Goal: Navigation & Orientation: Find specific page/section

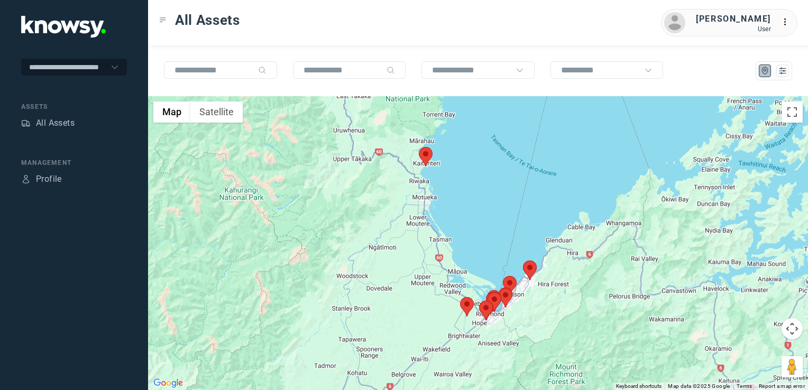
click at [428, 161] on img at bounding box center [426, 157] width 14 height 20
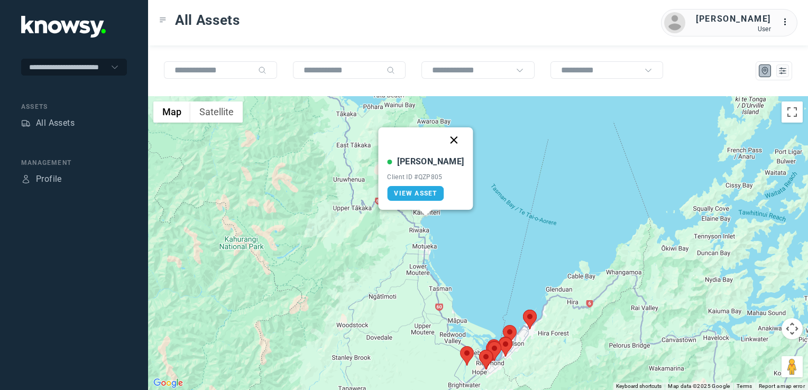
click at [444, 140] on button "Close" at bounding box center [454, 140] width 25 height 25
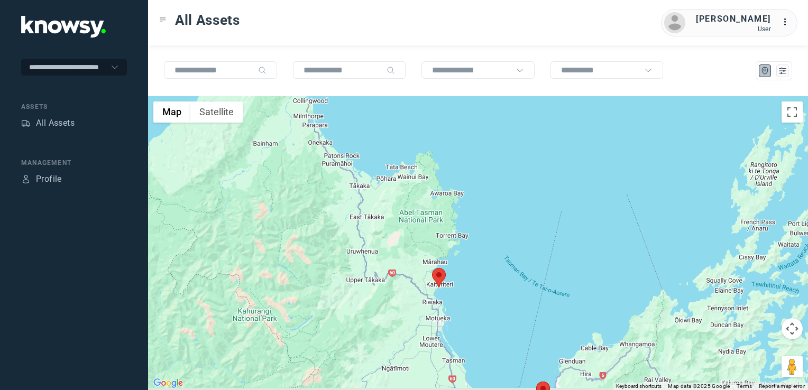
drag, startPoint x: 389, startPoint y: 297, endPoint x: 385, endPoint y: 266, distance: 31.5
click at [386, 271] on div "To navigate, press the arrow keys." at bounding box center [478, 243] width 660 height 294
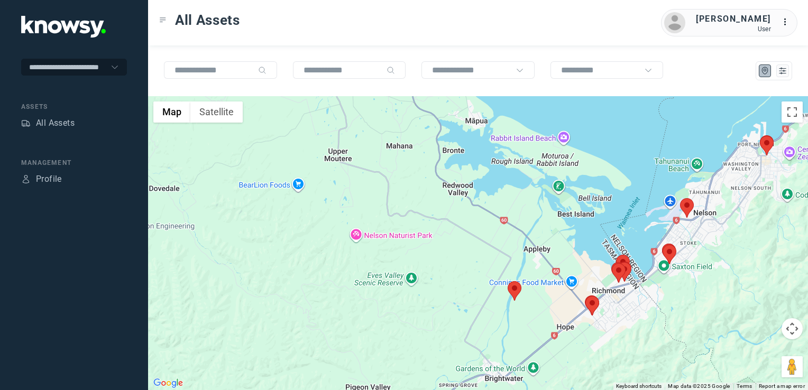
click at [512, 290] on img at bounding box center [515, 291] width 14 height 20
click at [516, 285] on img at bounding box center [515, 291] width 14 height 20
click at [513, 295] on img at bounding box center [515, 291] width 14 height 20
click at [513, 295] on img at bounding box center [514, 291] width 14 height 20
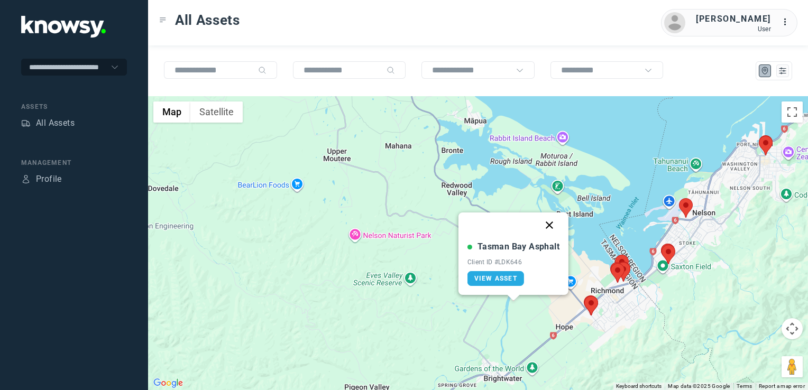
click at [547, 230] on button "Close" at bounding box center [549, 225] width 25 height 25
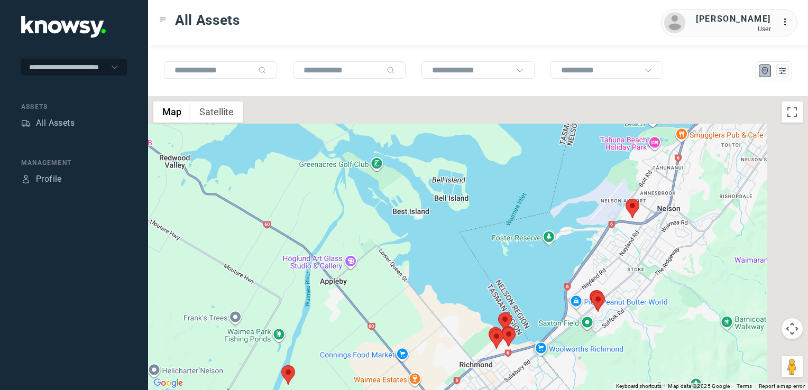
drag, startPoint x: 673, startPoint y: 282, endPoint x: 442, endPoint y: 403, distance: 260.3
click at [442, 390] on html "**********" at bounding box center [404, 195] width 808 height 390
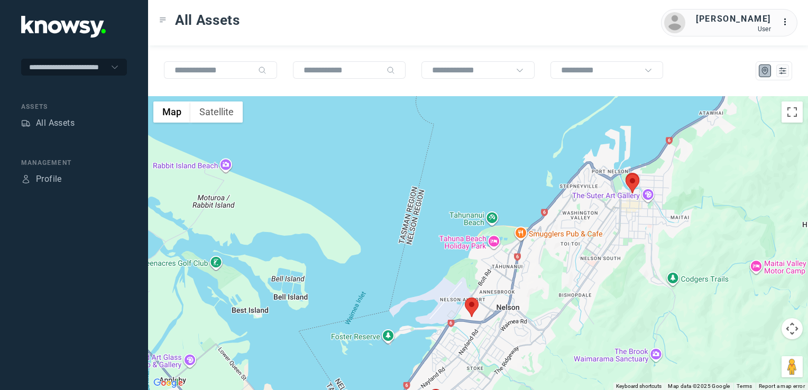
drag, startPoint x: 554, startPoint y: 361, endPoint x: 547, endPoint y: 367, distance: 9.0
click at [547, 367] on div at bounding box center [478, 243] width 660 height 294
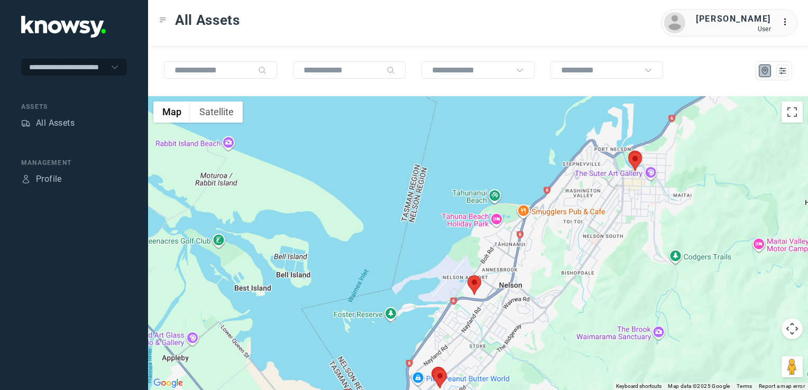
drag, startPoint x: 463, startPoint y: 314, endPoint x: 474, endPoint y: 270, distance: 45.2
click at [474, 270] on div at bounding box center [478, 243] width 660 height 294
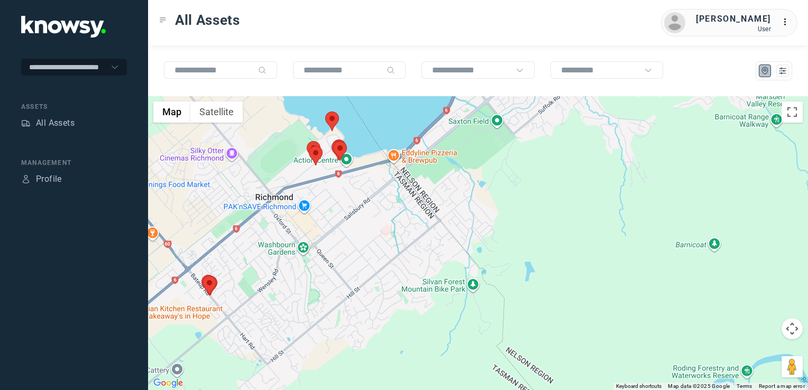
drag, startPoint x: 511, startPoint y: 177, endPoint x: 500, endPoint y: 243, distance: 67.5
click at [500, 242] on div at bounding box center [478, 243] width 660 height 294
